Goal: Task Accomplishment & Management: Use online tool/utility

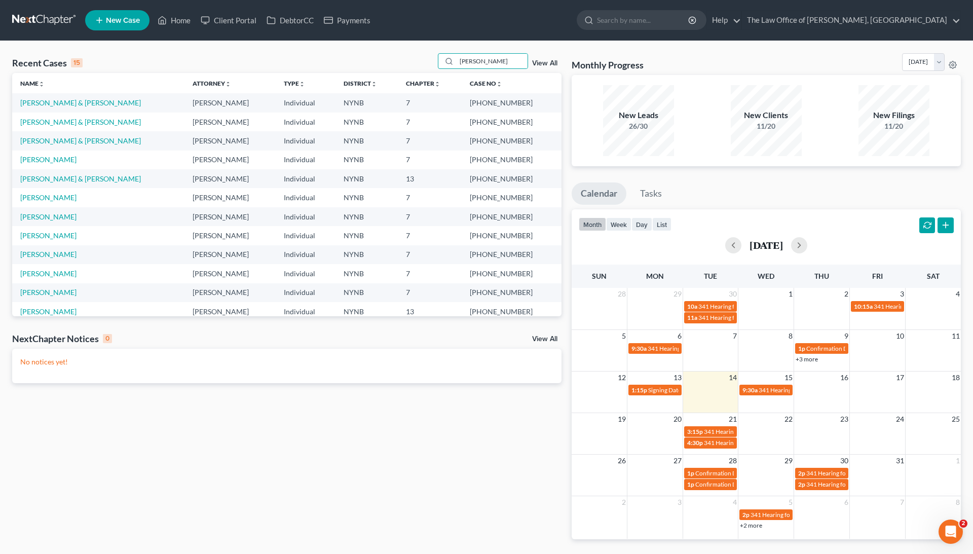
click at [469, 61] on input "smith" at bounding box center [491, 61] width 71 height 15
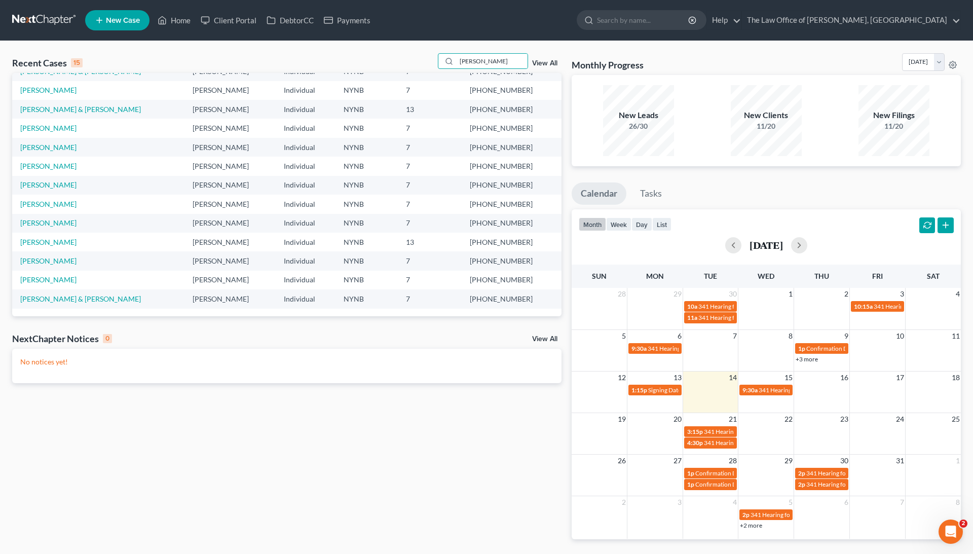
click at [469, 61] on input "smith" at bounding box center [491, 61] width 71 height 15
type input "delorenzo"
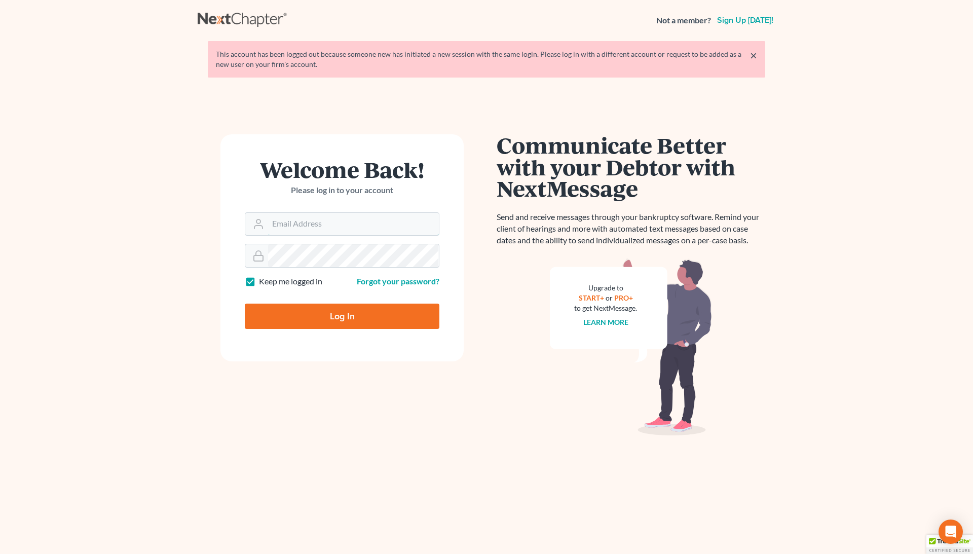
type input "[EMAIL_ADDRESS][DOMAIN_NAME]"
click at [342, 317] on input "Log In" at bounding box center [342, 315] width 195 height 25
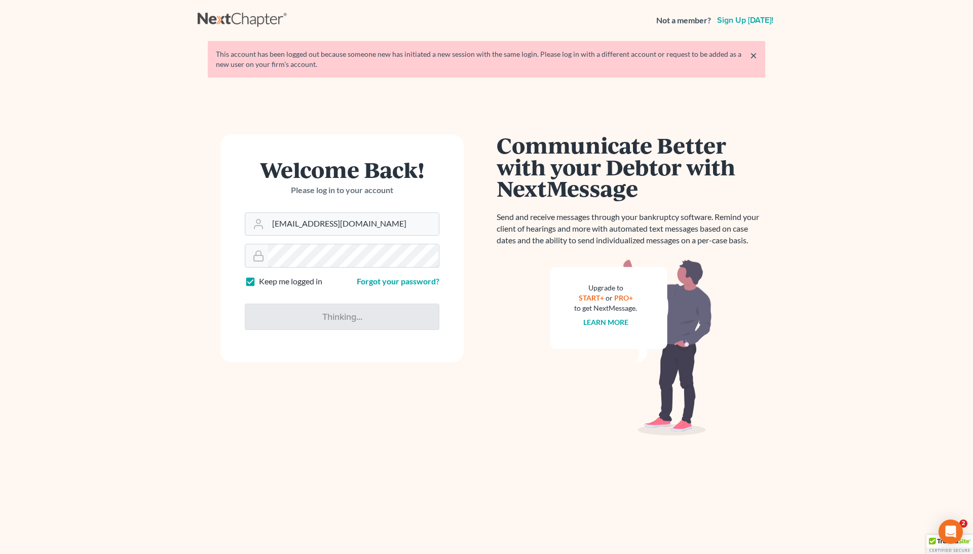
type input "Thinking..."
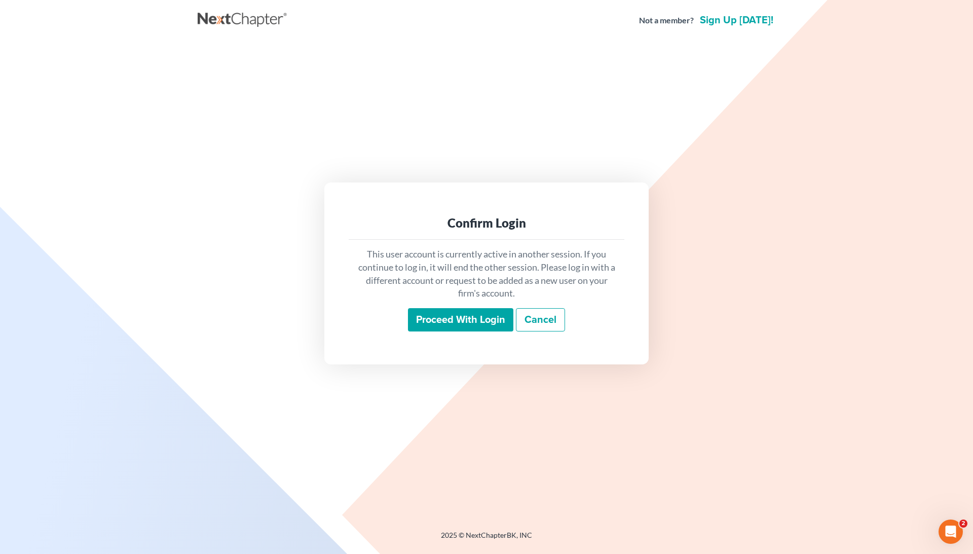
click at [467, 318] on input "Proceed with login" at bounding box center [460, 319] width 105 height 23
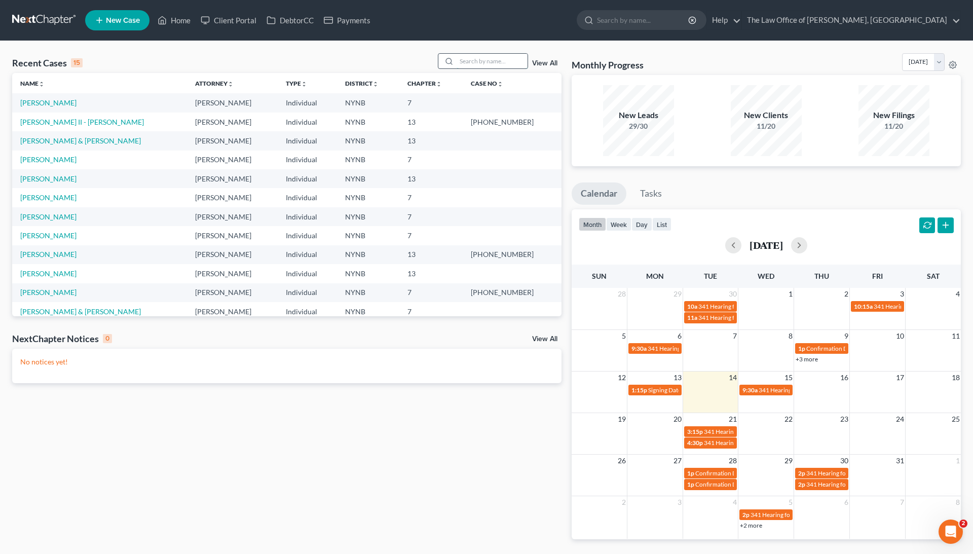
click at [460, 63] on input "search" at bounding box center [491, 61] width 71 height 15
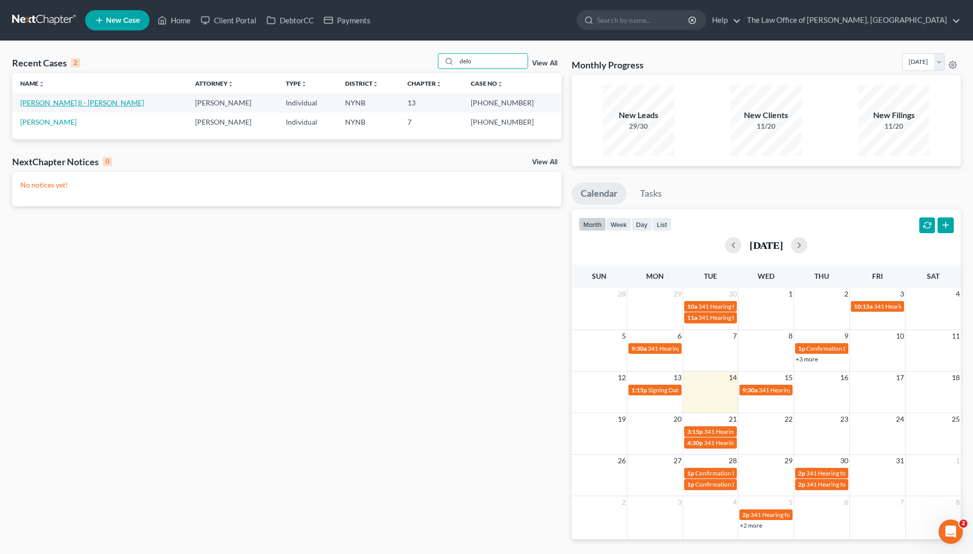
type input "delo"
click at [80, 104] on link "Delorenzo II - Martin, Jane" at bounding box center [82, 102] width 124 height 9
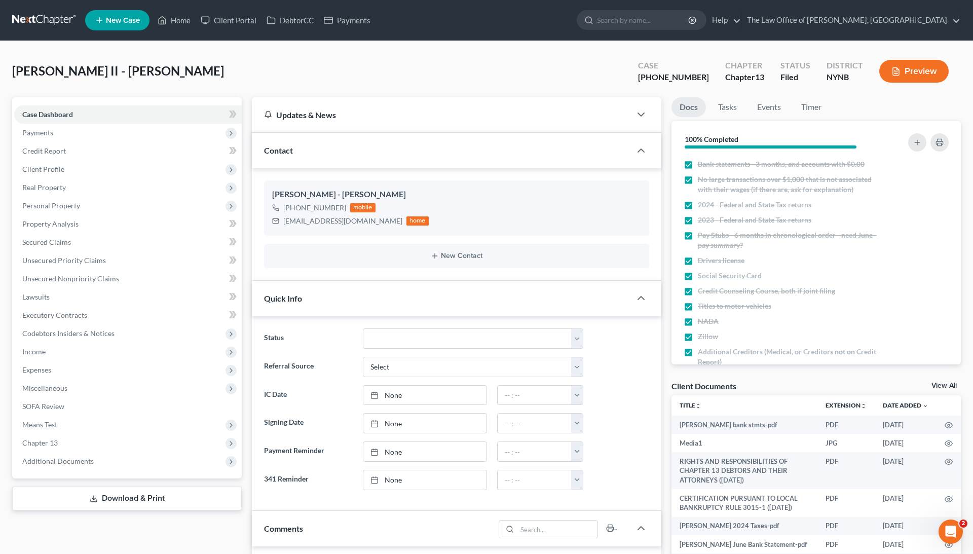
scroll to position [1476, 0]
drag, startPoint x: 701, startPoint y: 77, endPoint x: 657, endPoint y: 78, distance: 44.6
click at [657, 78] on div "Case 25-10835-1 Chapter Chapter 13 Status Filed District NYNB Preview" at bounding box center [793, 71] width 335 height 36
copy div "25-10835"
drag, startPoint x: 126, startPoint y: 71, endPoint x: 7, endPoint y: 73, distance: 119.6
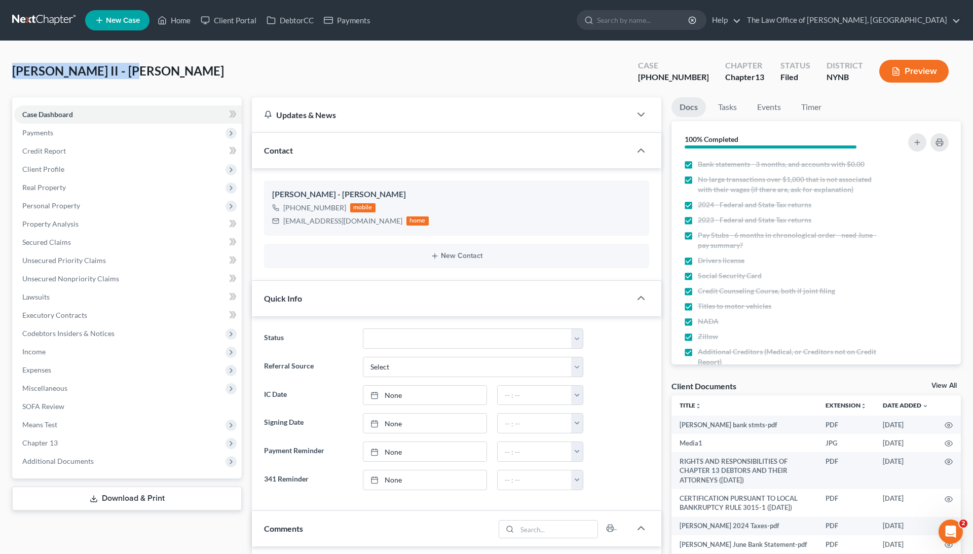
copy span "Delorenzo II - Martin"
click at [179, 17] on link "Home" at bounding box center [173, 20] width 43 height 18
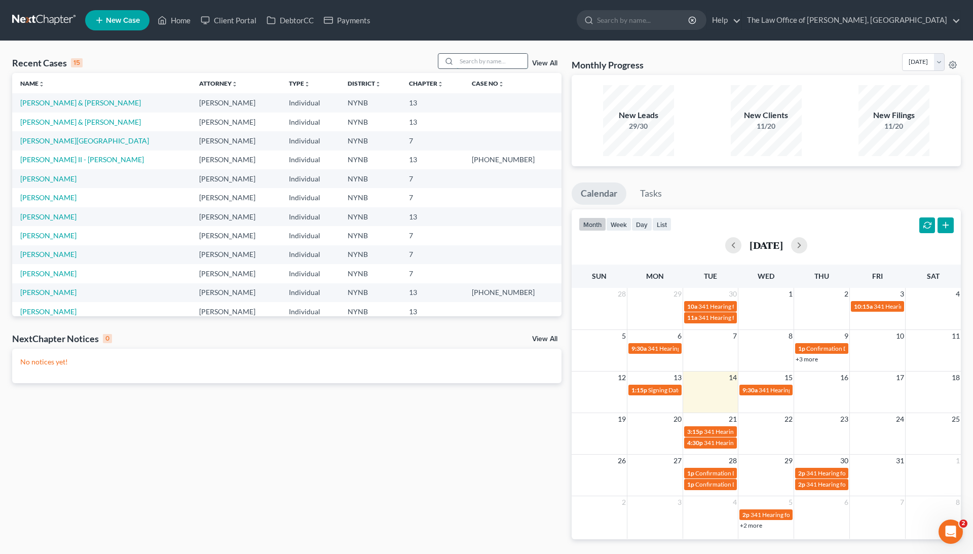
click at [499, 64] on input "search" at bounding box center [491, 61] width 71 height 15
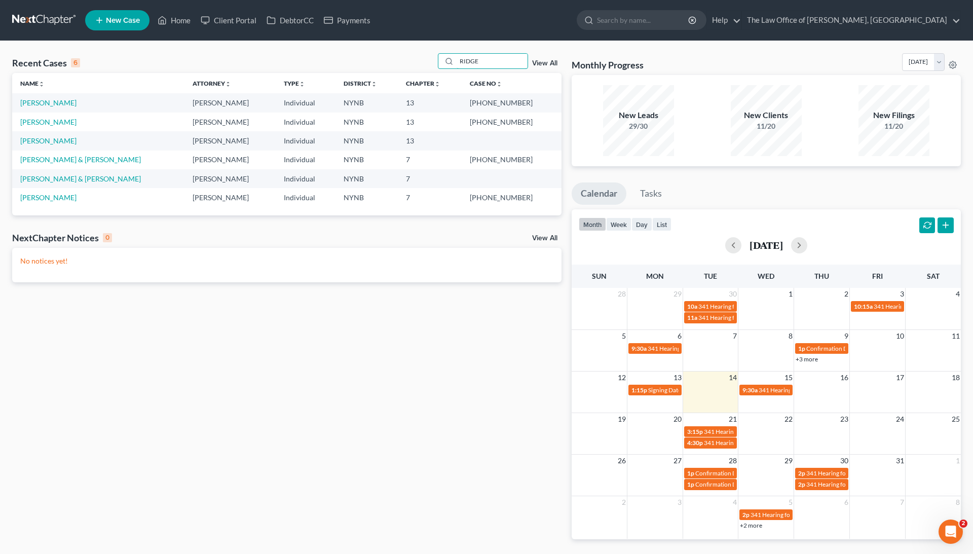
type input "RIDGE"
click at [36, 94] on td "Ridge, Randall" at bounding box center [98, 102] width 172 height 19
click at [36, 108] on td "Ridge, Randall" at bounding box center [98, 102] width 172 height 19
click at [38, 104] on link "Ridge, Randall" at bounding box center [48, 102] width 56 height 9
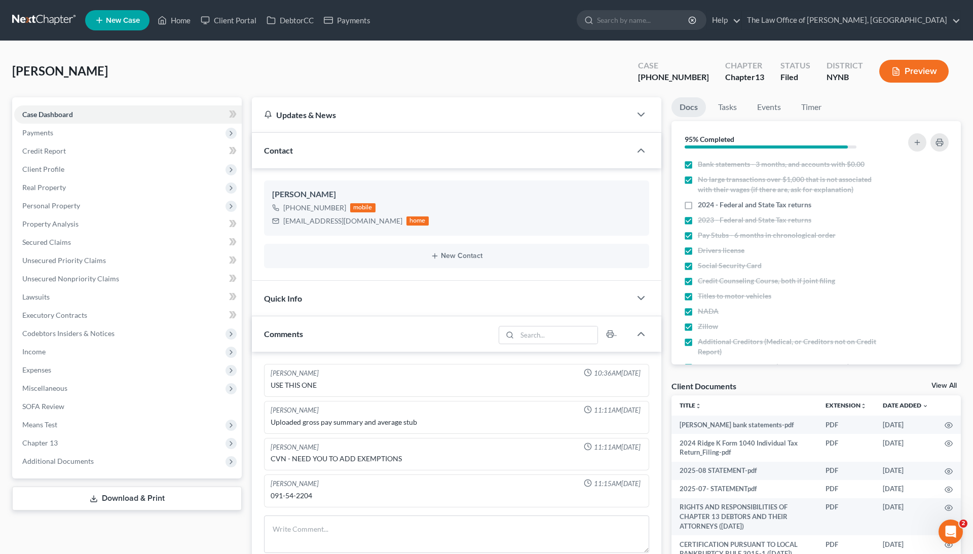
scroll to position [756, 0]
click at [54, 445] on span "Chapter 13" at bounding box center [39, 442] width 35 height 9
click at [61, 477] on span "Chapter 13 Plan" at bounding box center [68, 479] width 51 height 9
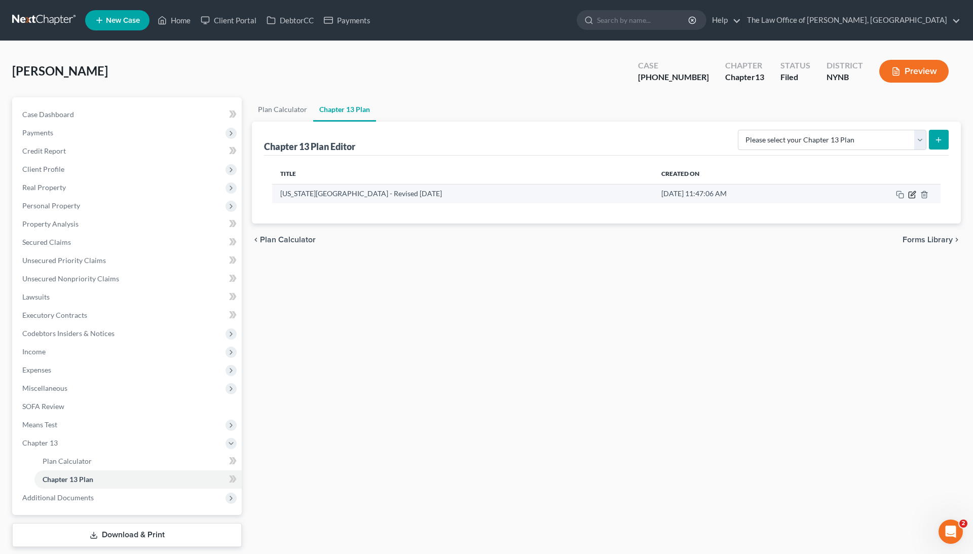
click at [911, 195] on icon "button" at bounding box center [912, 193] width 5 height 5
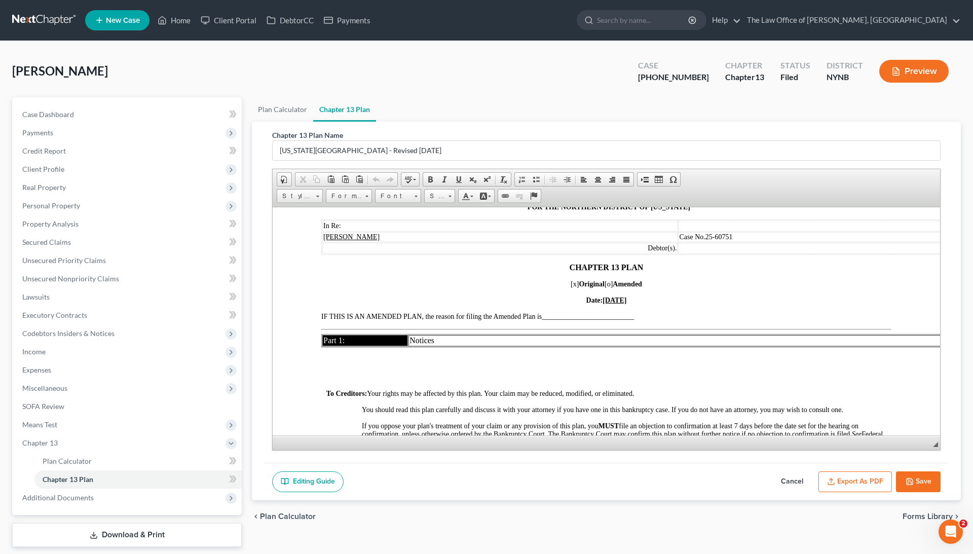
scroll to position [69, 0]
click at [836, 477] on button "Export as PDF" at bounding box center [854, 481] width 73 height 21
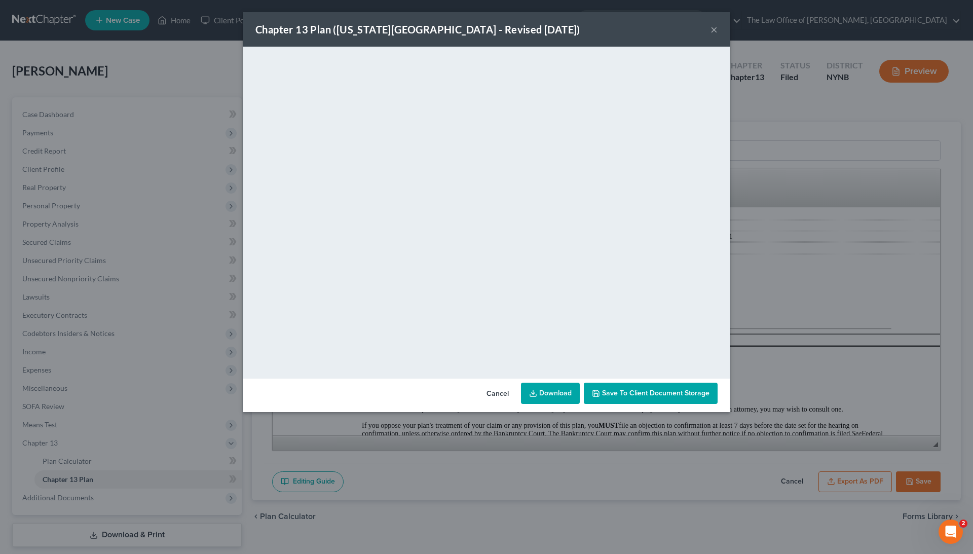
click at [546, 400] on link "Download" at bounding box center [550, 392] width 59 height 21
click at [710, 29] on button "×" at bounding box center [713, 29] width 7 height 12
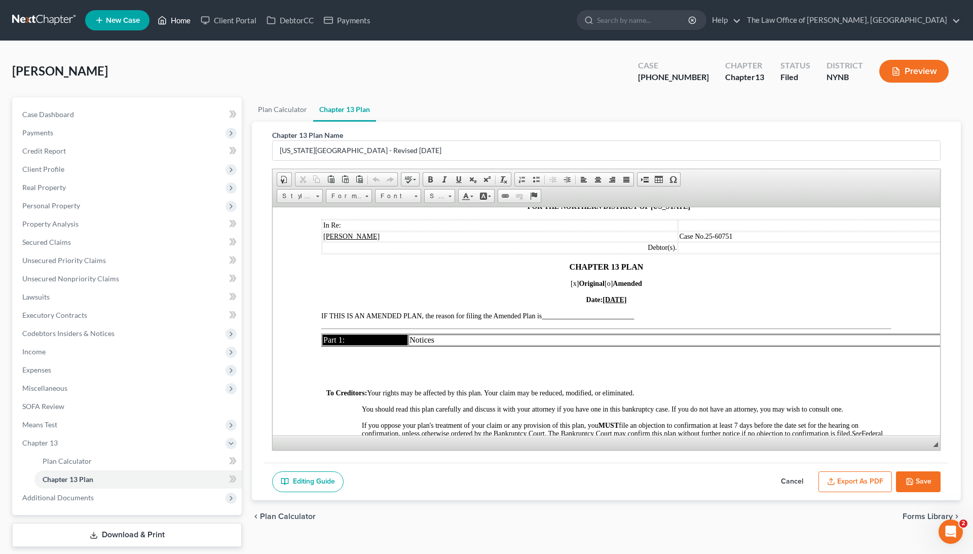
click at [187, 23] on link "Home" at bounding box center [173, 20] width 43 height 18
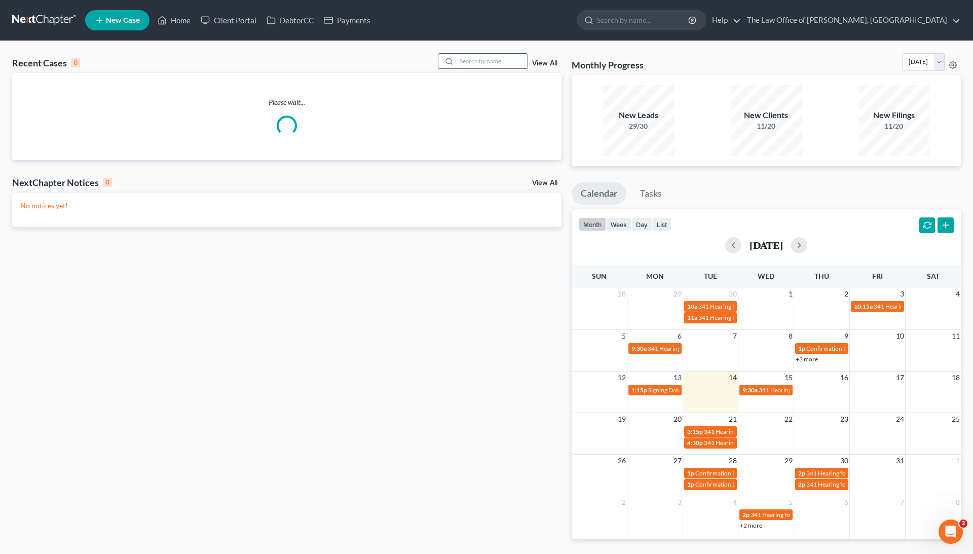
click at [512, 60] on input "search" at bounding box center [491, 61] width 71 height 15
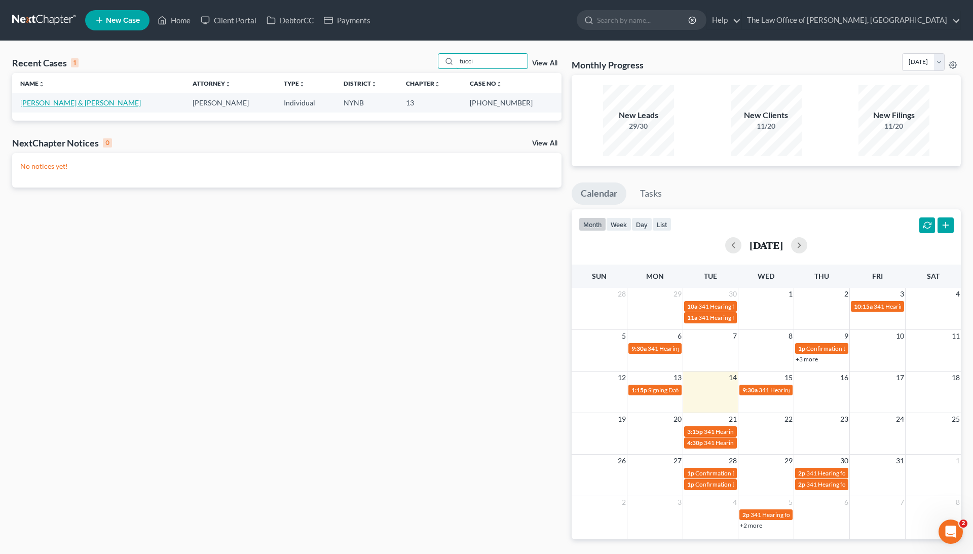
type input "tucci"
click at [49, 101] on link "Tucci, John & Kary" at bounding box center [80, 102] width 121 height 9
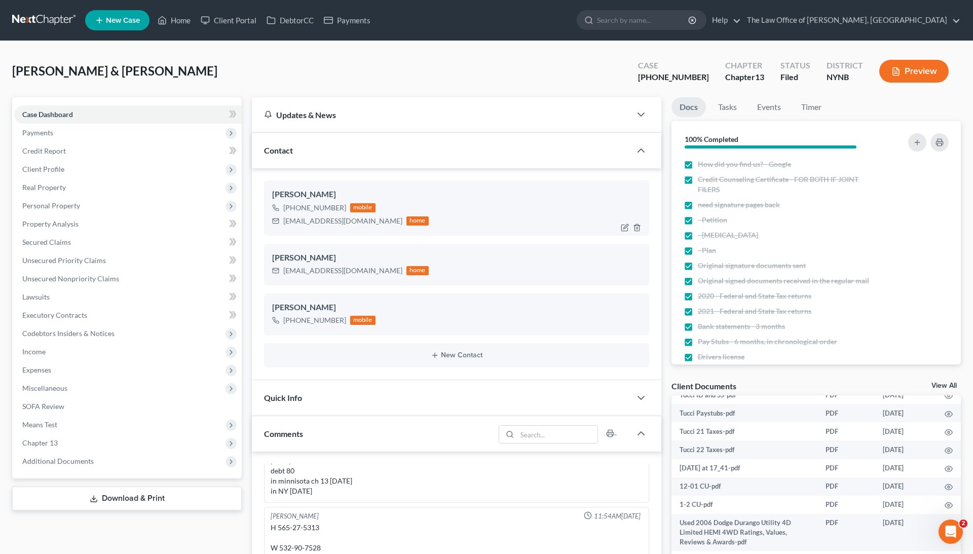
click at [327, 204] on div "+1 (952) 217-7315" at bounding box center [314, 208] width 63 height 10
copy div "+1 (952) 217-7315"
